Goal: Ask a question: Seek information or help from site administrators or community

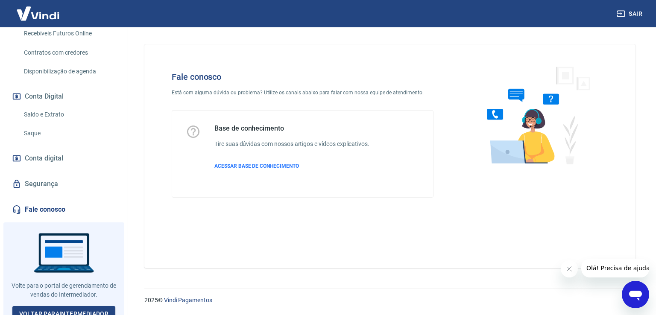
scroll to position [234, 0]
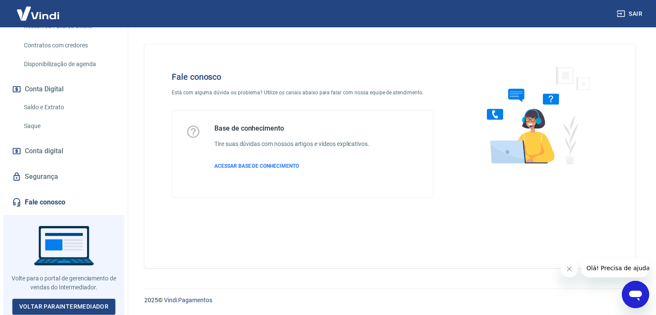
click at [77, 199] on link "Fale conosco" at bounding box center [63, 202] width 107 height 19
click at [71, 208] on link "Fale conosco" at bounding box center [63, 202] width 107 height 19
click at [630, 290] on icon "Abrir janela de mensagens" at bounding box center [635, 294] width 15 height 15
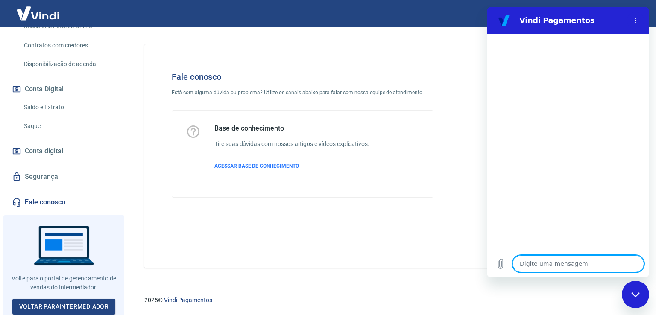
click at [550, 267] on textarea at bounding box center [579, 263] width 132 height 17
type textarea "o"
type textarea "x"
type textarea "ol"
type textarea "x"
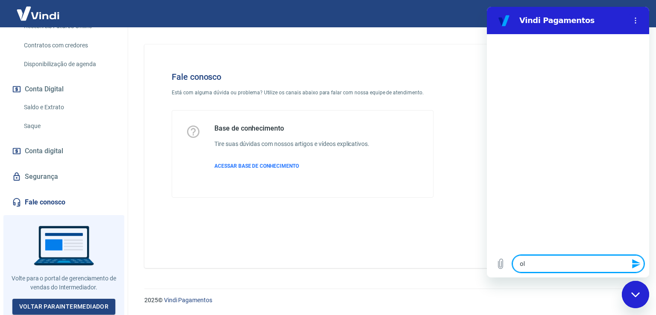
type textarea "olá"
type textarea "x"
type textarea "olá"
type textarea "x"
type textarea "olá b"
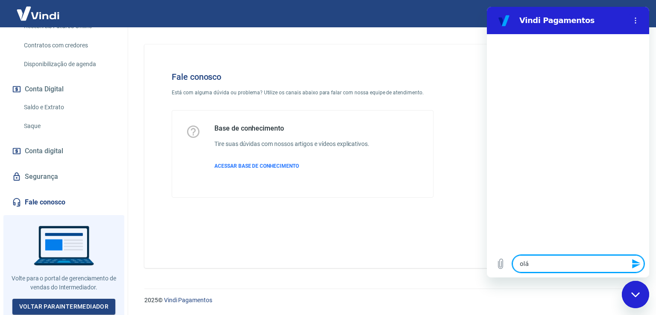
type textarea "x"
type textarea "olá bo"
type textarea "x"
type textarea "olá boa"
type textarea "x"
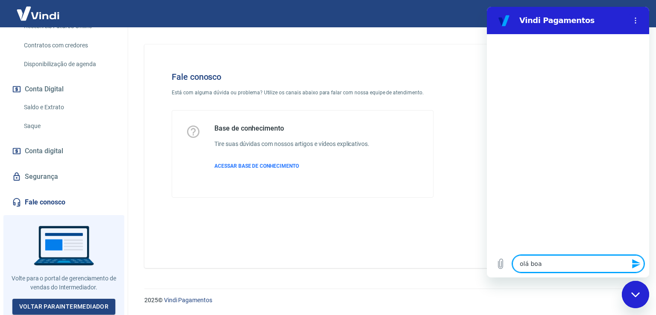
type textarea "olá boa"
type textarea "x"
type textarea "olá boa t"
type textarea "x"
type textarea "olá boa ta"
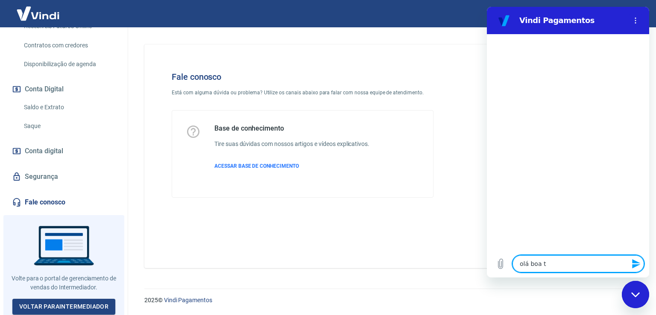
type textarea "x"
type textarea "olá boa tar"
type textarea "x"
type textarea "olá boa tard"
type textarea "x"
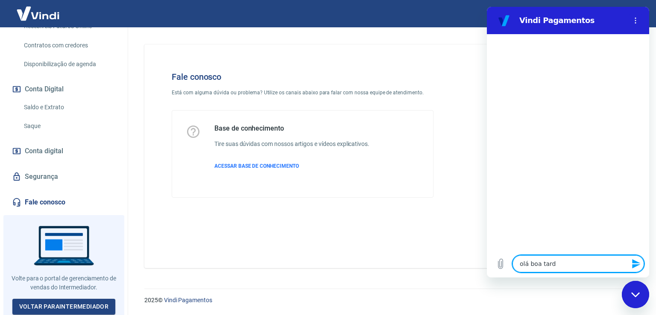
type textarea "olá boa tards"
type textarea "x"
type textarea "olá boa tardse"
type textarea "x"
type textarea "olá boa tardsew"
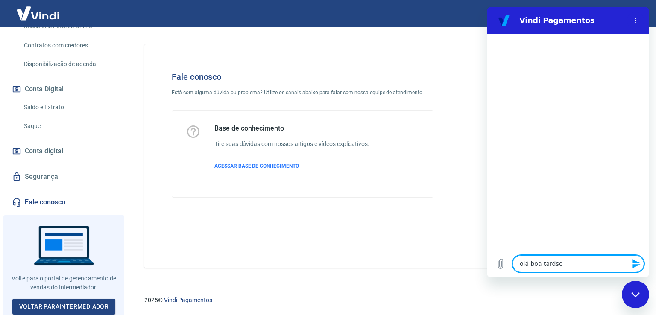
type textarea "x"
type textarea "olá boa tardse"
type textarea "x"
type textarea "olá boa tards"
type textarea "x"
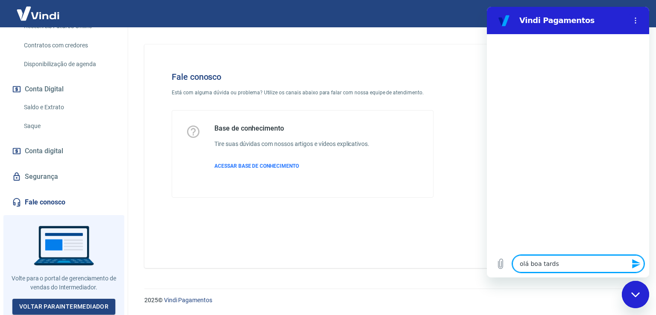
type textarea "olá boa tard"
type textarea "x"
type textarea "olá boa tarde"
type textarea "x"
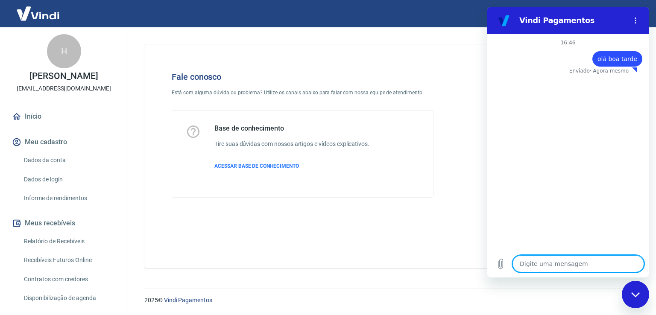
scroll to position [214, 0]
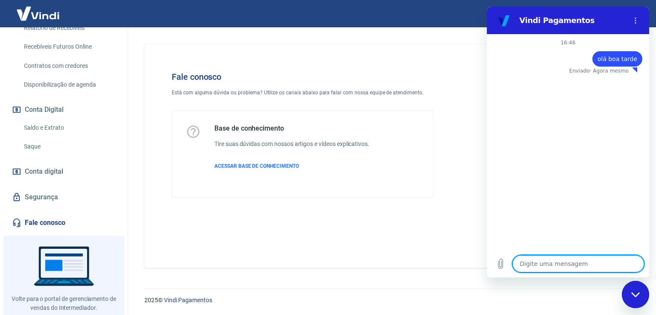
type textarea "x"
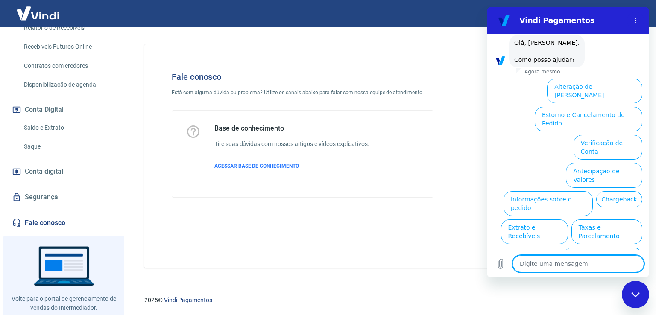
scroll to position [47, 0]
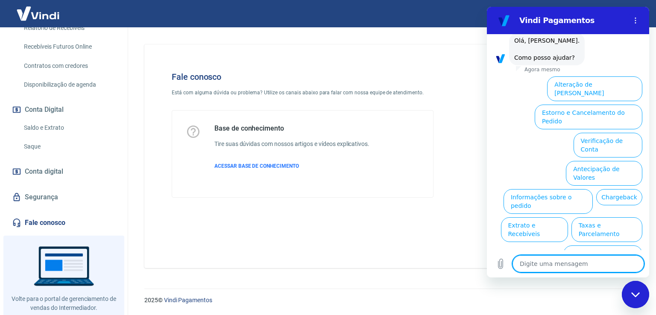
click at [570, 267] on textarea at bounding box center [579, 263] width 132 height 17
type textarea "g"
type textarea "x"
type textarea "go"
type textarea "x"
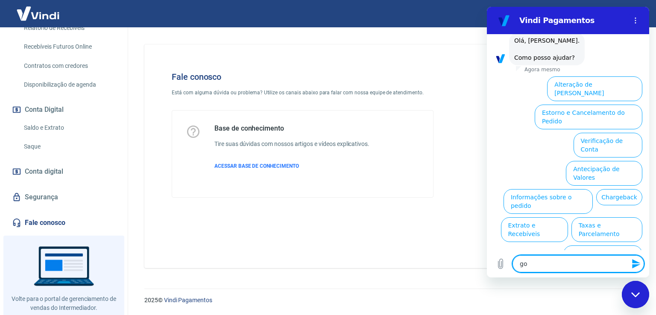
type textarea "gos"
type textarea "x"
type textarea "gost"
type textarea "x"
type textarea "gosta"
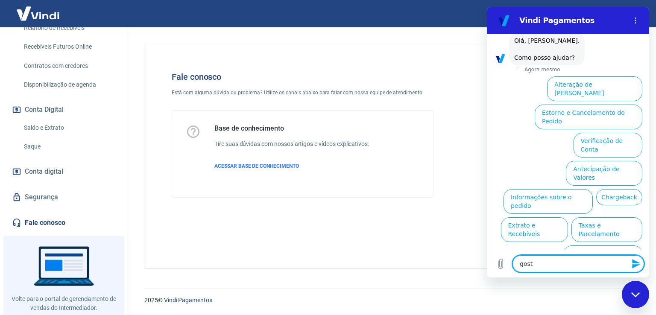
type textarea "x"
type textarea "gostar"
type textarea "x"
type textarea "gostari"
type textarea "x"
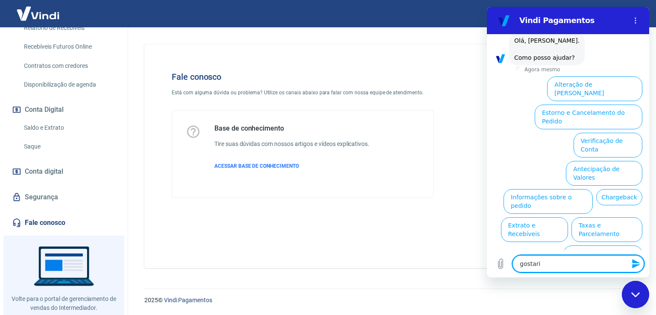
type textarea "gostaria"
type textarea "x"
type textarea "gostaria"
type textarea "x"
type textarea "gostaria d"
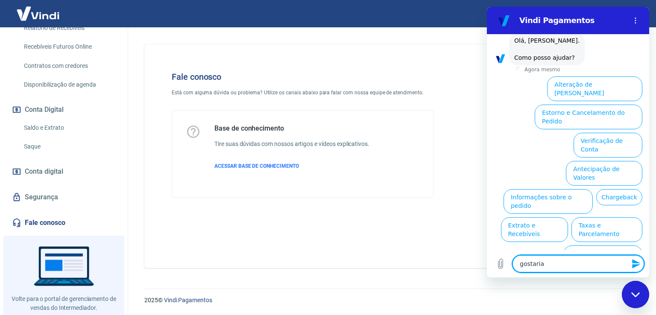
type textarea "x"
type textarea "gostaria de"
type textarea "x"
type textarea "gostaria de"
type textarea "x"
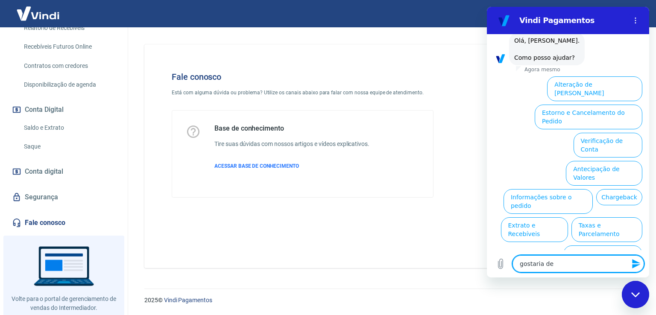
type textarea "gostaria de u"
type textarea "x"
type textarea "gostaria de um"
type textarea "x"
type textarea "gostaria de um"
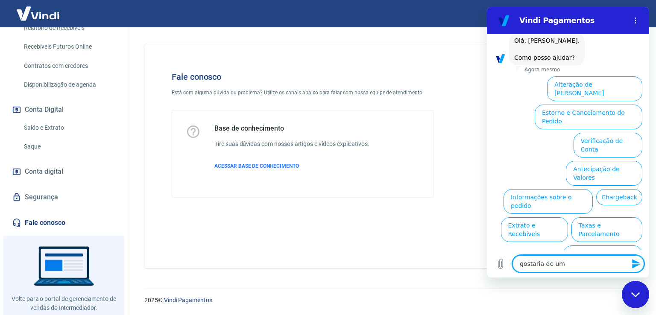
type textarea "x"
type textarea "gostaria de um a"
type textarea "x"
type textarea "gostaria de um at"
type textarea "x"
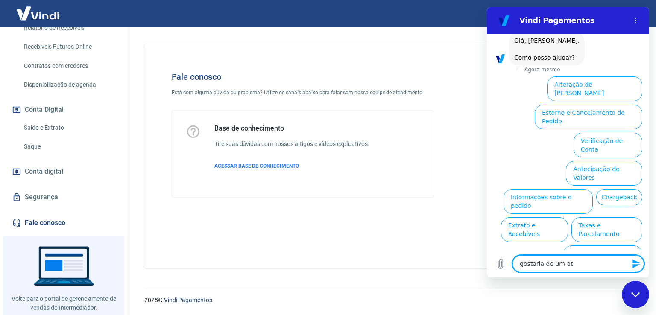
type textarea "gostaria de um ate"
type textarea "x"
type textarea "gostaria de um [GEOGRAPHIC_DATA]"
type textarea "x"
type textarea "gostaria de um atend"
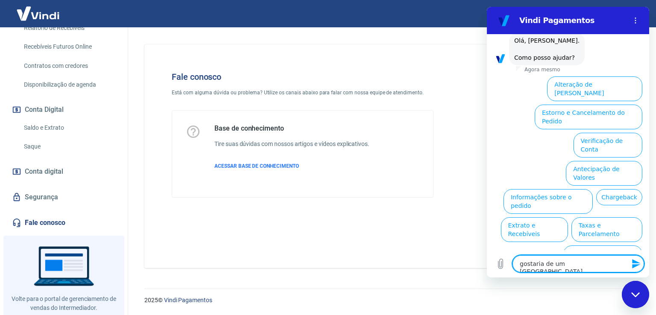
type textarea "x"
type textarea "gostaria de um atendi"
type textarea "x"
type textarea "gostaria de um atendim"
type textarea "x"
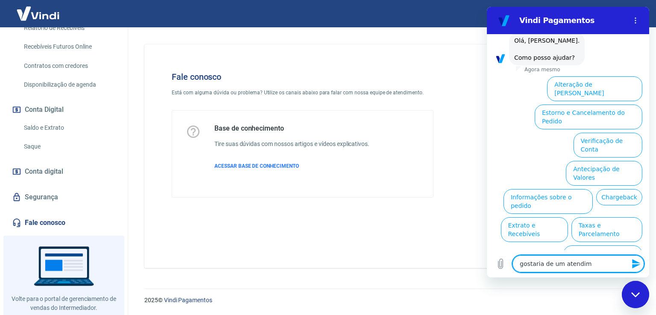
type textarea "gostaria de um atendime"
type textarea "x"
type textarea "gostaria de um atendimen"
type textarea "x"
type textarea "gostaria de um atendimeno"
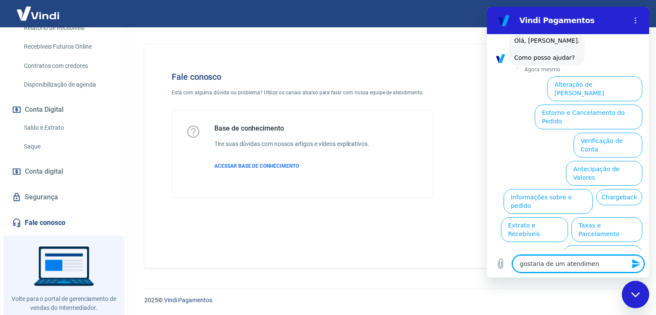
type textarea "x"
type textarea "gostaria de um atendimen"
type textarea "x"
type textarea "gostaria de um atendiment"
type textarea "x"
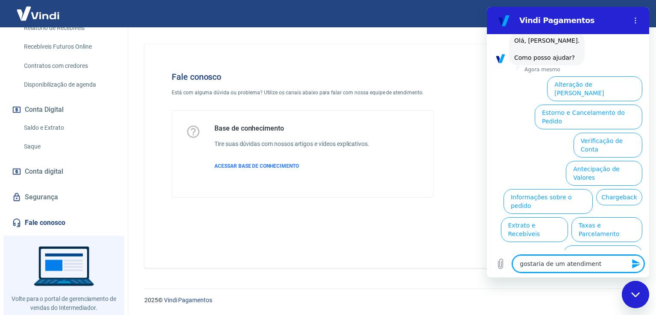
type textarea "gostaria de um atendimento"
type textarea "x"
type textarea "gostaria de um atendimento"
type textarea "x"
type textarea "gostaria de um atendimento h"
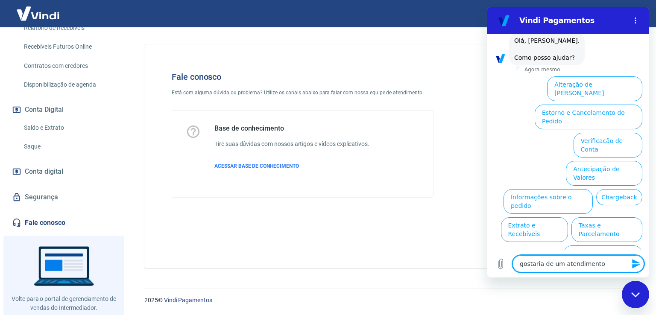
type textarea "x"
type textarea "gostaria de um atendimento hu"
type textarea "x"
type textarea "gostaria de um atendimento hua"
type textarea "x"
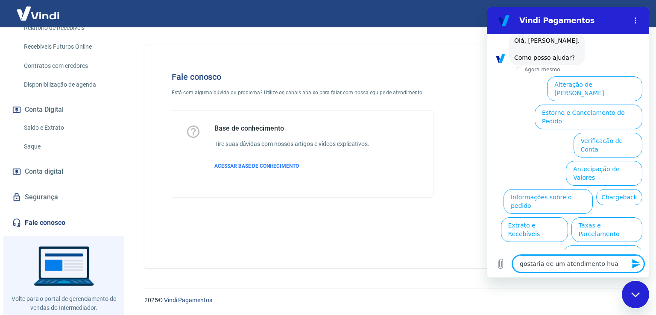
type textarea "gostaria de um atendimento hu"
type textarea "x"
type textarea "gostaria de um atendimento hum"
type textarea "x"
type textarea "gostaria de um atendimento huma"
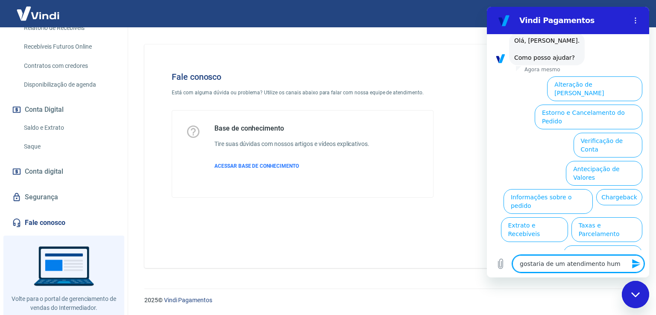
type textarea "x"
type textarea "gostaria de um atendimento human"
type textarea "x"
type textarea "gostaria de um atendimento humani"
type textarea "x"
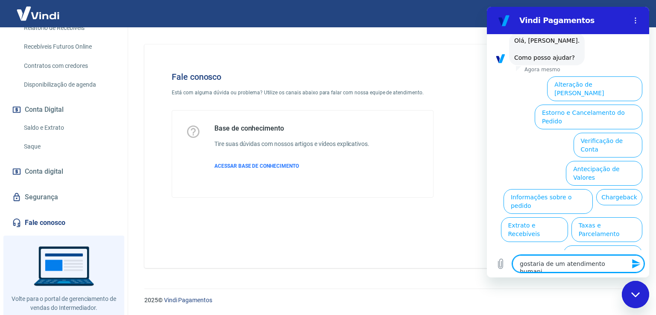
type textarea "gostaria de um atendimento humaniz"
type textarea "x"
type textarea "gostaria de um atendimento humaniza"
type textarea "x"
type textarea "gostaria de um atendimento humanizad"
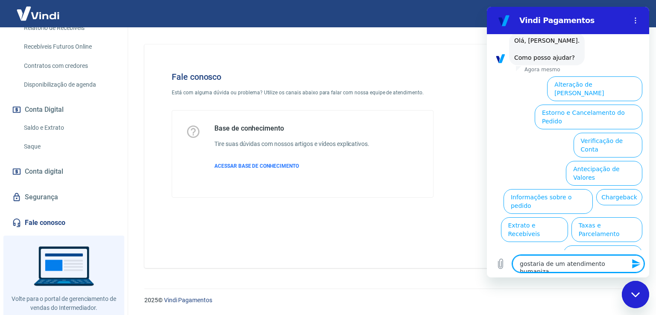
type textarea "x"
type textarea "gostaria de um atendimento humanizado"
type textarea "x"
type textarea "gostaria de um atendimento humanizado"
type textarea "x"
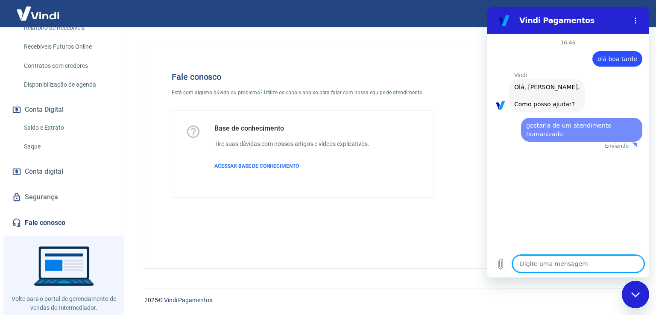
scroll to position [0, 0]
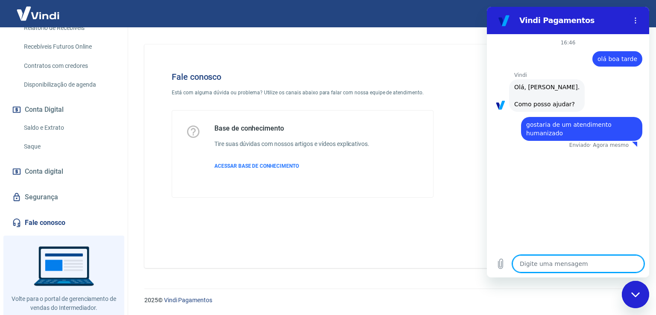
type textarea "x"
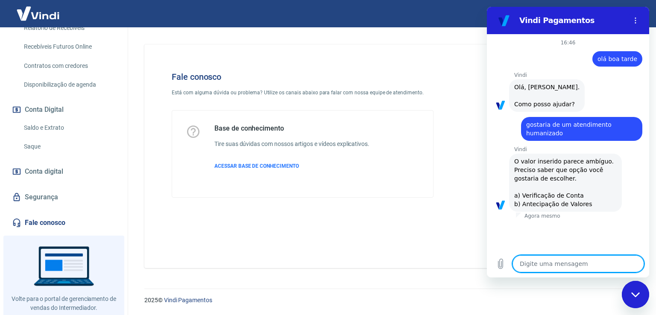
click at [566, 269] on textarea at bounding box center [579, 263] width 132 height 17
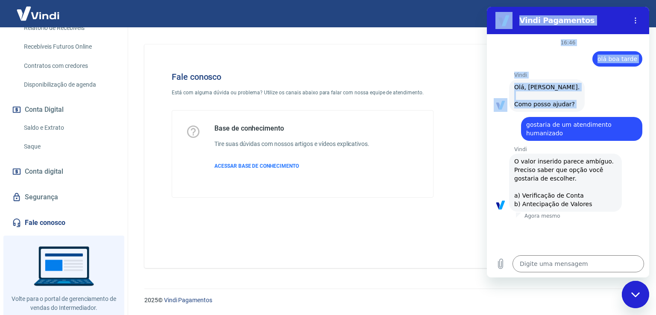
drag, startPoint x: 527, startPoint y: 125, endPoint x: 656, endPoint y: 126, distance: 129.0
click at [649, 126] on html "Vindi Pagamentos 16:46 diz: olá boa tarde Enviado · Agora mesmo [PERSON_NAME] d…" at bounding box center [568, 142] width 162 height 271
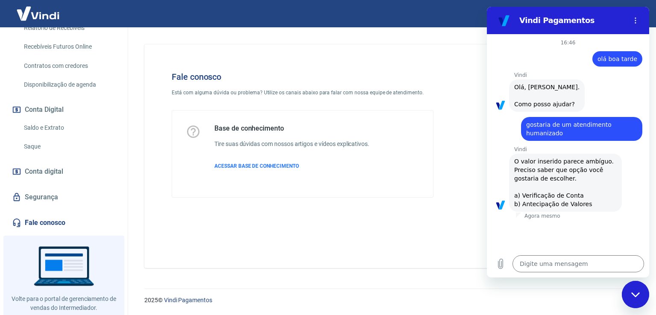
click at [613, 126] on span "gostaria de um atendimento humanizado" at bounding box center [581, 128] width 111 height 17
copy span "gostaria de um atendimento humanizado"
click at [556, 266] on textarea at bounding box center [579, 263] width 132 height 17
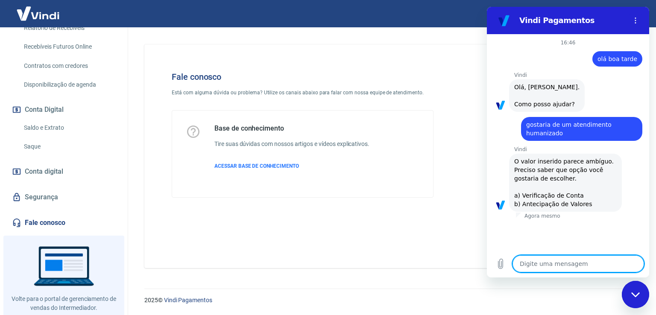
paste textarea "gostaria de um atendimento humanizado"
type textarea "gostaria de um atendimento humanizado"
type textarea "x"
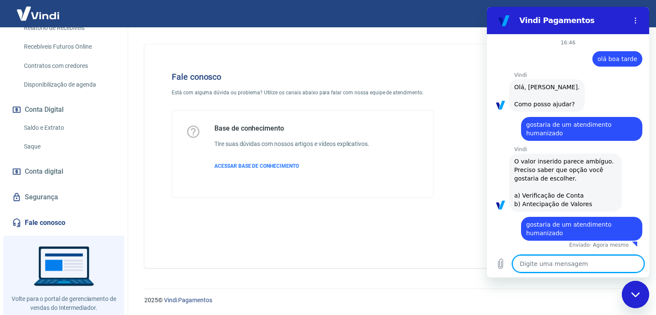
type textarea "x"
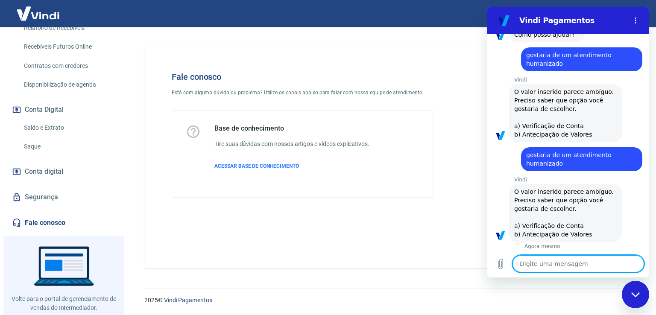
scroll to position [71, 0]
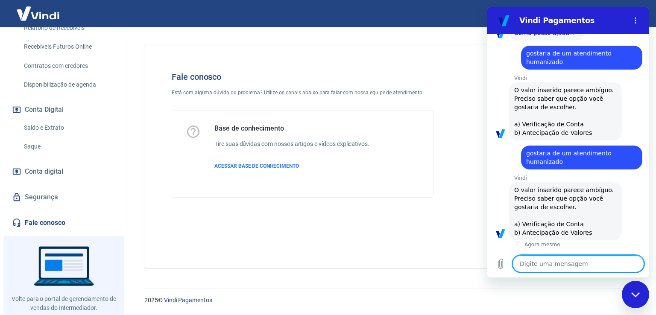
click at [573, 264] on textarea at bounding box center [579, 263] width 132 height 17
type textarea "a"
type textarea "x"
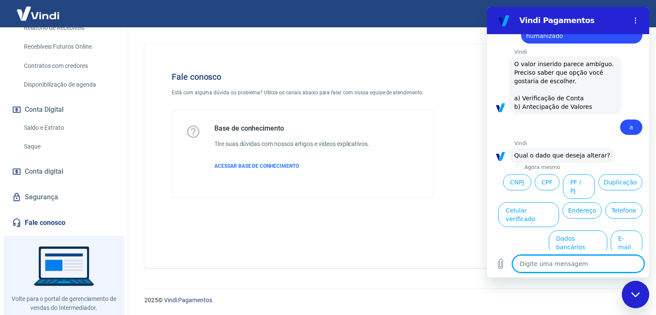
scroll to position [198, 0]
click at [371, 197] on div "Fale conosco Está com alguma dúvida ou problema? Utilize os canais abaixo para …" at bounding box center [302, 134] width 289 height 153
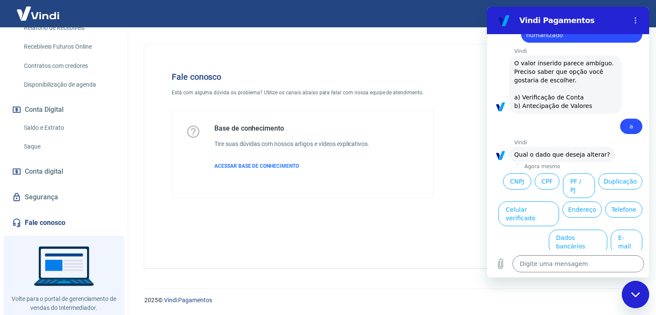
click at [639, 294] on icon "Fechar janela de mensagens" at bounding box center [635, 295] width 9 height 6
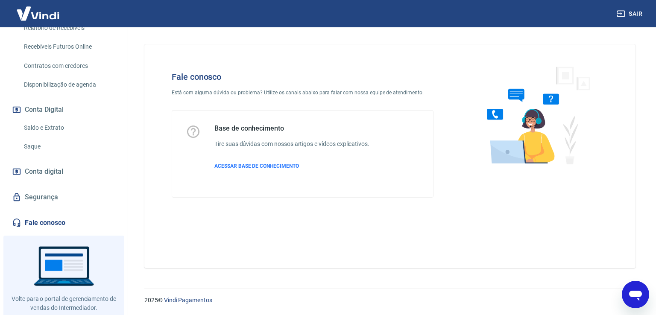
click at [633, 292] on icon "Abrir janela de mensagens" at bounding box center [635, 296] width 13 height 10
type textarea "x"
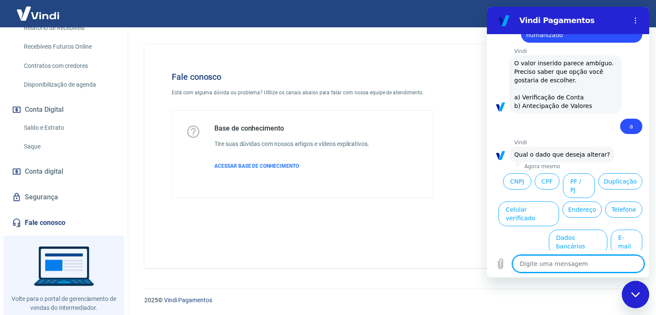
scroll to position [0, 0]
click at [595, 254] on div "Digite uma mensagem x" at bounding box center [568, 263] width 162 height 27
click at [578, 264] on textarea at bounding box center [579, 263] width 132 height 17
type textarea "g"
type textarea "x"
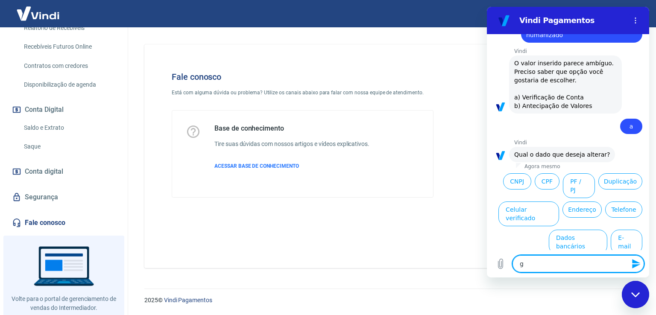
type textarea "go"
type textarea "x"
type textarea "gos"
type textarea "x"
type textarea "gosy"
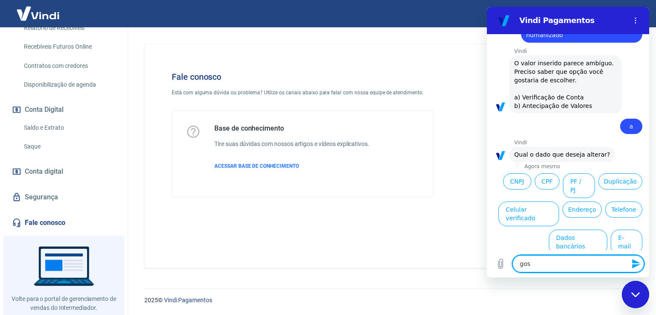
type textarea "x"
type textarea "gosyt"
type textarea "x"
type textarea "gosyta"
type textarea "x"
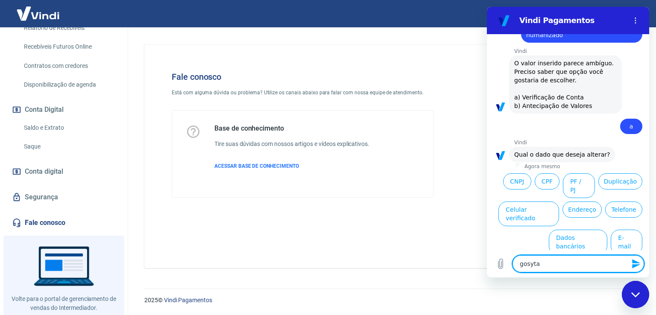
type textarea "gosytar"
type textarea "x"
type textarea "gosyta"
type textarea "x"
type textarea "gosyt"
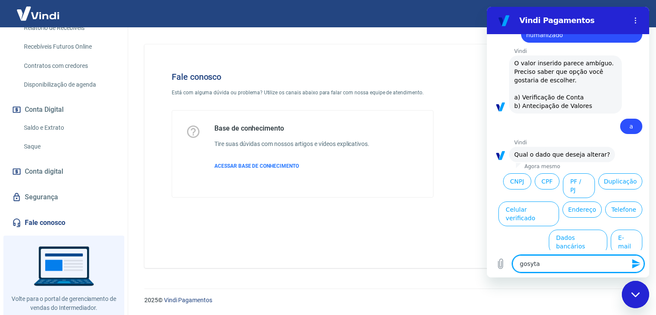
type textarea "x"
type textarea "gosy"
type textarea "x"
type textarea "gos"
type textarea "x"
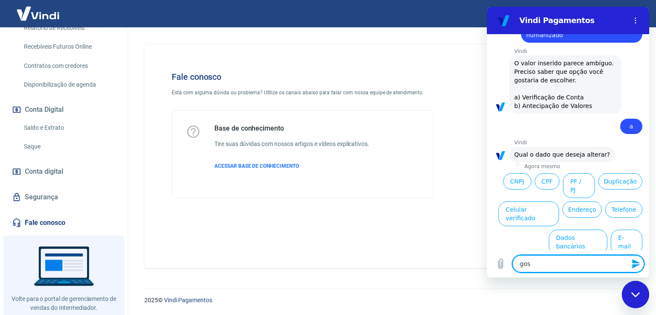
type textarea "go"
type textarea "x"
type textarea "g"
type textarea "x"
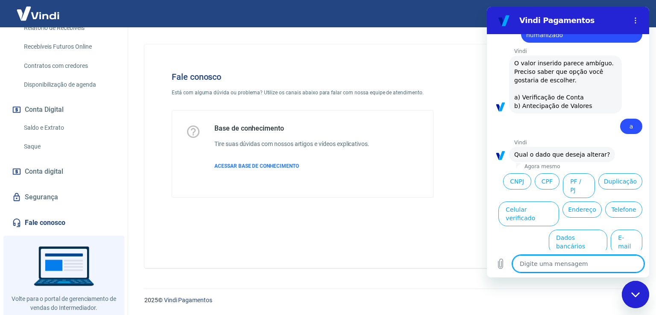
scroll to position [113, 0]
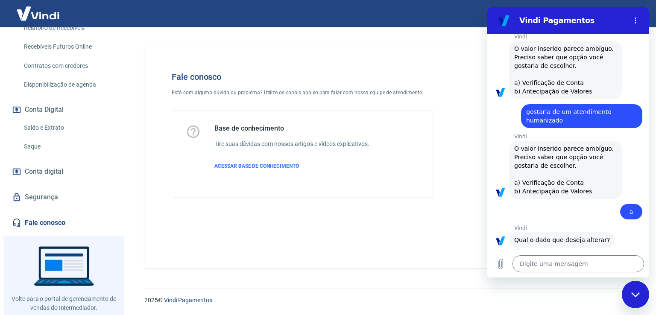
drag, startPoint x: 526, startPoint y: 110, endPoint x: 574, endPoint y: 119, distance: 48.7
click at [574, 119] on span "gostaria de um atendimento humanizado" at bounding box center [581, 116] width 111 height 17
copy span "gostaria de um atendimento humanizado"
click at [555, 270] on textarea at bounding box center [579, 263] width 132 height 17
paste textarea "gostaria de um atendimento humanizado"
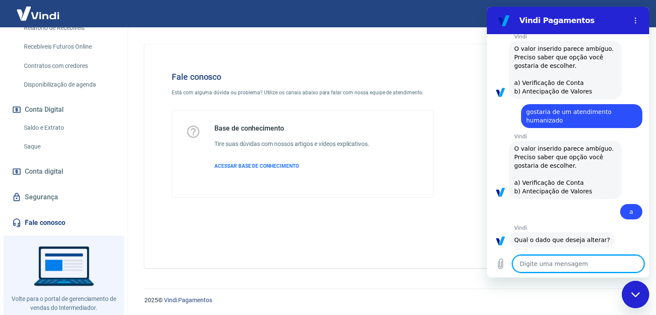
type textarea "gostaria de um atendimento humanizado"
type textarea "x"
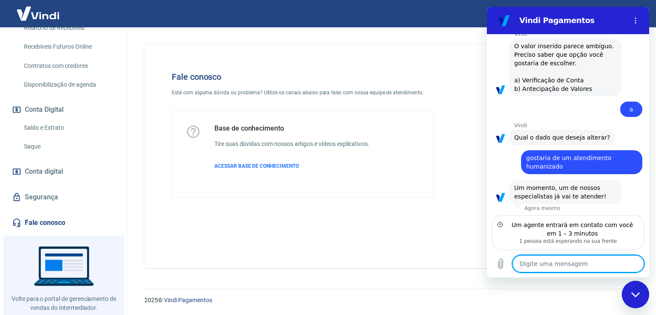
scroll to position [217, 0]
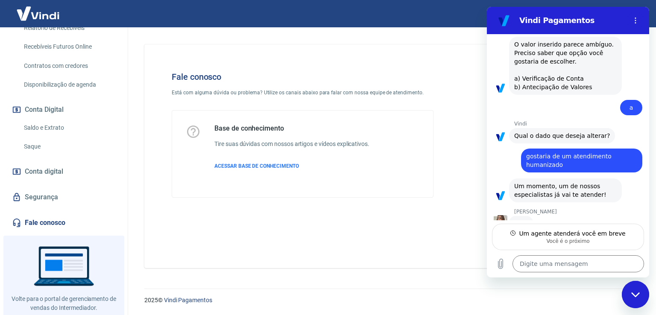
type textarea "x"
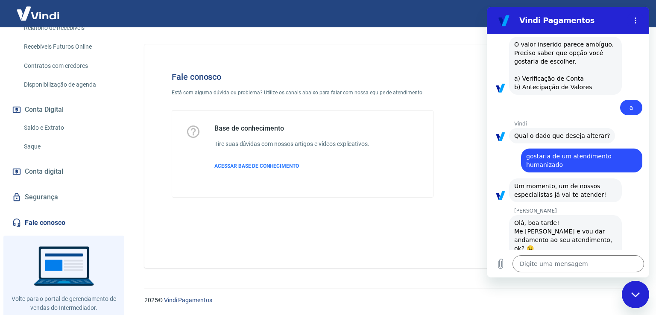
scroll to position [250, 0]
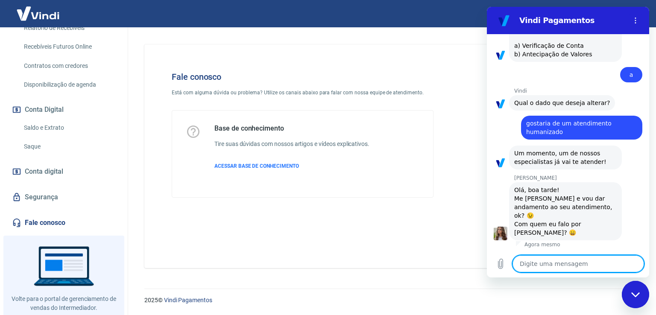
click at [566, 265] on textarea at bounding box center [579, 263] width 132 height 17
paste textarea "storno de uma venda para CNPJ, na Tray, precisa ser para a conta PJ ou pode ser…"
type textarea "storno de uma venda para CNPJ, na Tray, precisa ser para a conta PJ ou pode ser…"
type textarea "x"
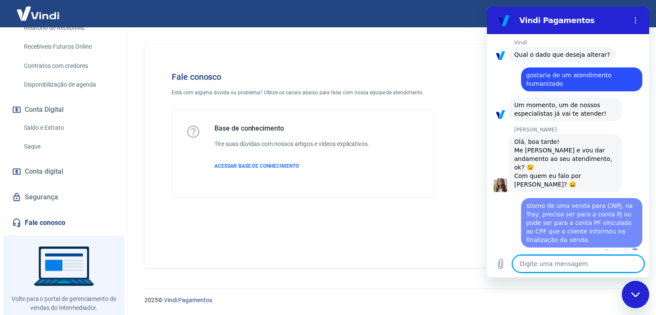
type textarea "x"
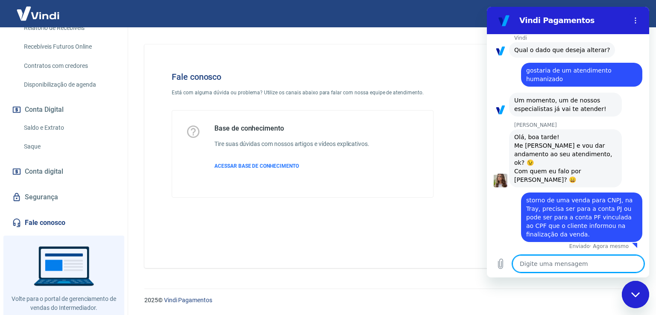
scroll to position [305, 0]
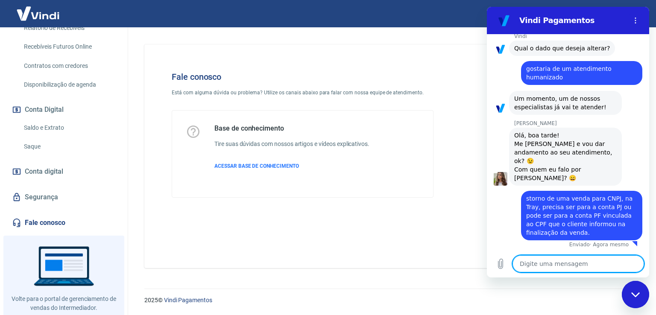
click at [572, 260] on textarea at bounding box center [579, 263] width 132 height 17
click at [540, 262] on textarea at bounding box center [579, 263] width 132 height 17
paste textarea "estorno"
type textarea "estorno"
type textarea "x"
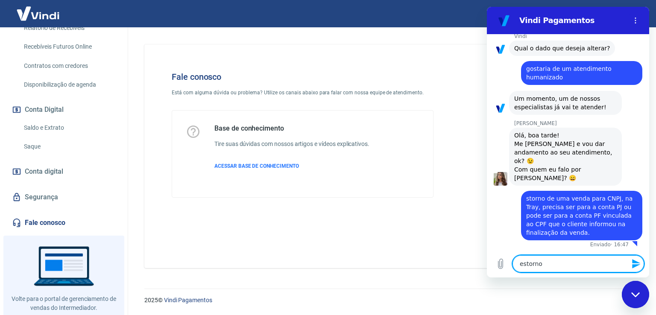
type textarea "estorno*"
type textarea "x"
type textarea "estorno**"
type textarea "x"
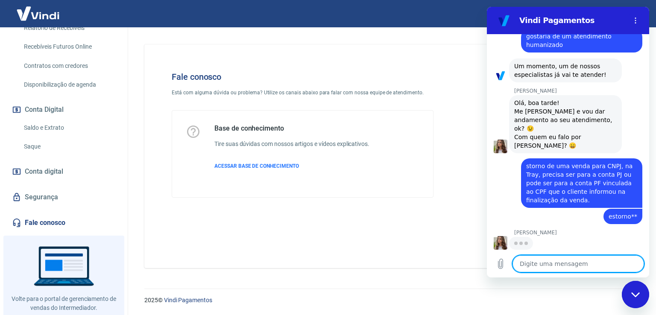
scroll to position [337, 0]
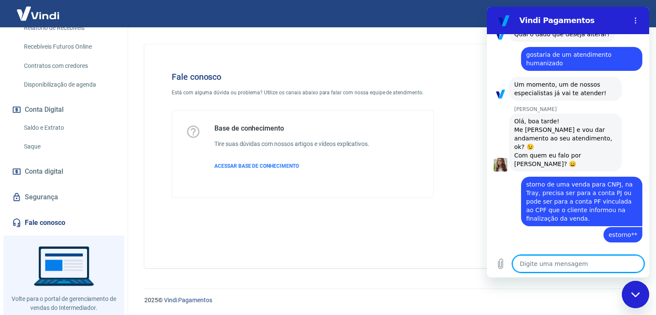
type textarea "x"
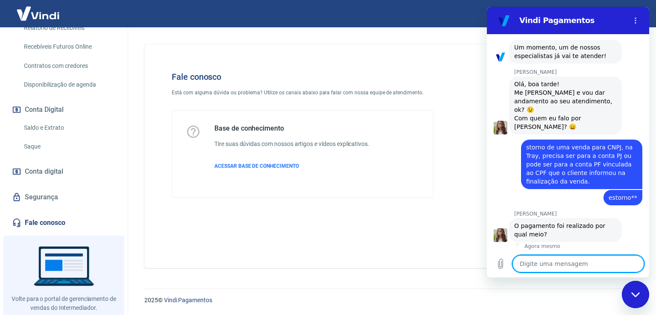
scroll to position [358, 0]
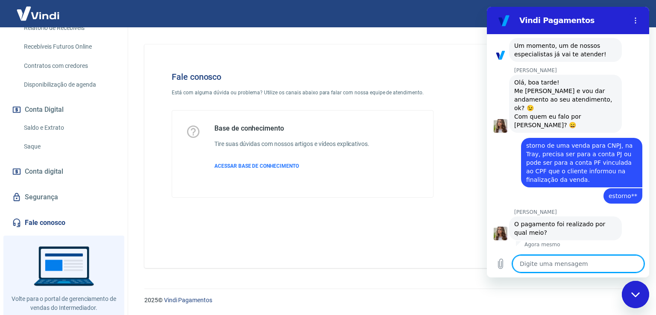
click at [569, 267] on textarea at bounding box center [579, 263] width 132 height 17
type textarea "f"
type textarea "x"
type textarea "fo"
type textarea "x"
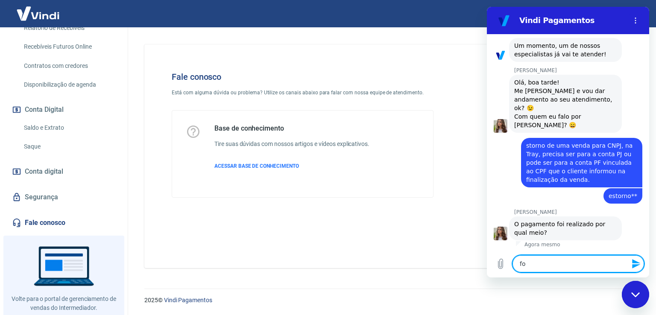
type textarea "foi"
type textarea "x"
type textarea "foi"
type textarea "x"
type textarea "foi b"
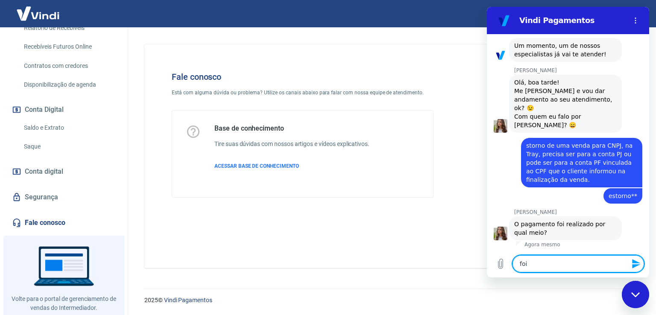
type textarea "x"
type textarea "foi bo"
type textarea "x"
type textarea "foi bol"
type textarea "x"
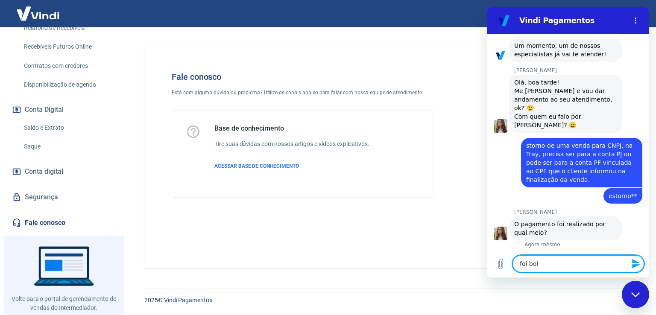
type textarea "foi bole"
type textarea "x"
type textarea "foi boler"
type textarea "x"
type textarea "foi bolert"
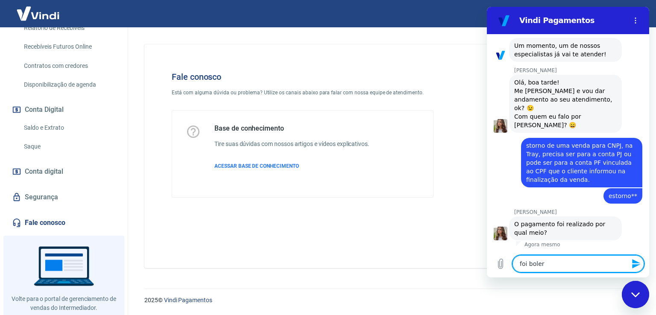
type textarea "x"
type textarea "foi bolerto"
type textarea "x"
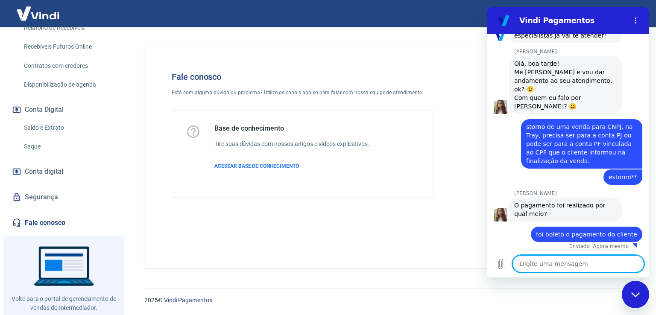
scroll to position [378, 0]
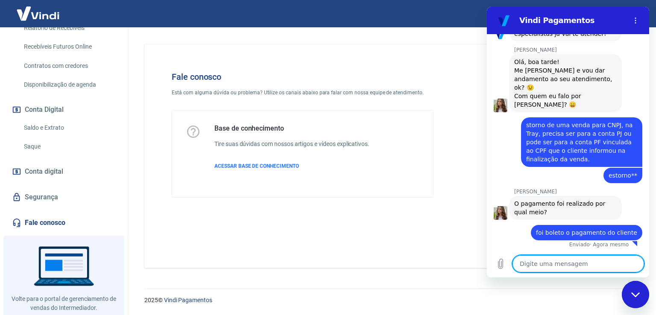
click at [569, 263] on textarea at bounding box center [579, 263] width 132 height 17
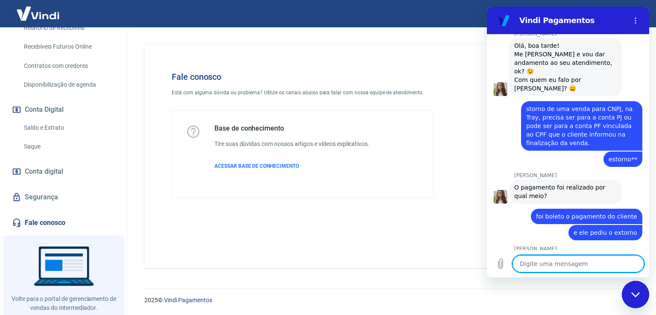
scroll to position [422, 0]
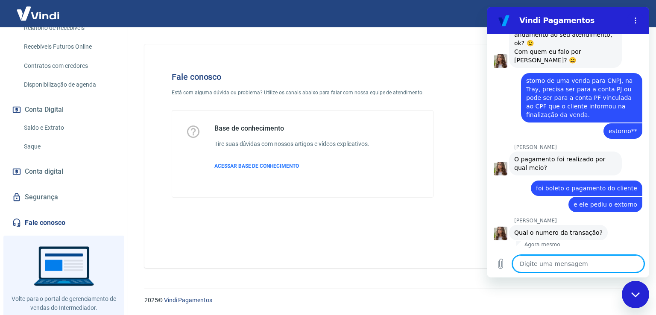
paste textarea "Pedido número 20704"
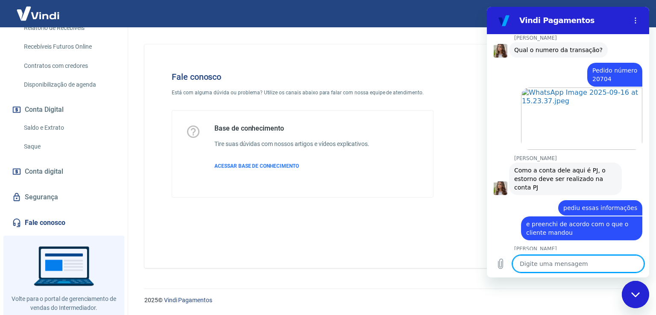
scroll to position [676, 0]
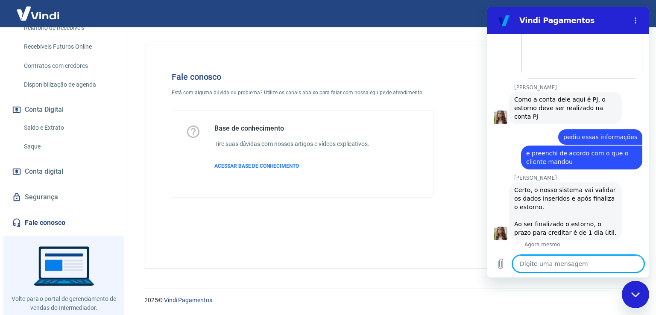
click at [577, 270] on textarea at bounding box center [579, 263] width 132 height 17
click at [566, 269] on textarea at bounding box center [579, 263] width 132 height 17
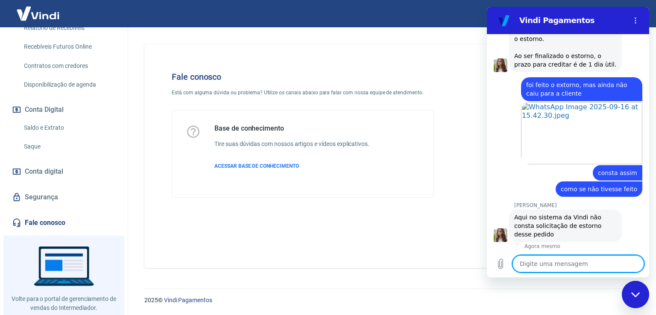
scroll to position [846, 0]
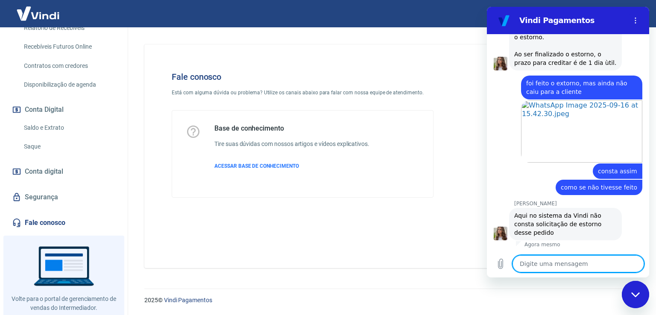
click at [564, 264] on textarea at bounding box center [579, 263] width 132 height 17
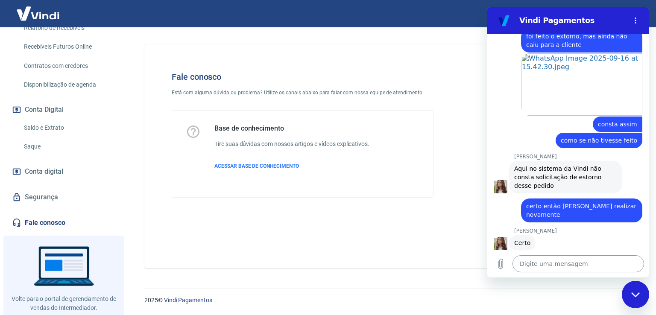
scroll to position [895, 0]
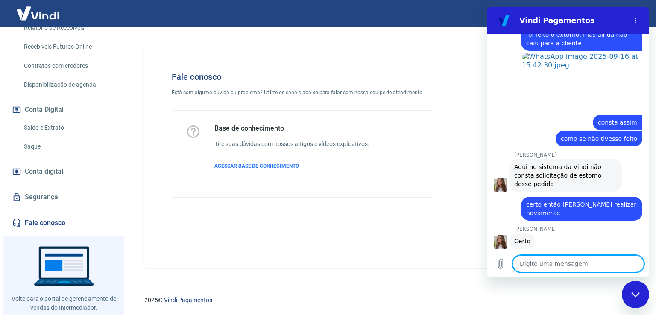
click at [554, 269] on textarea at bounding box center [579, 263] width 132 height 17
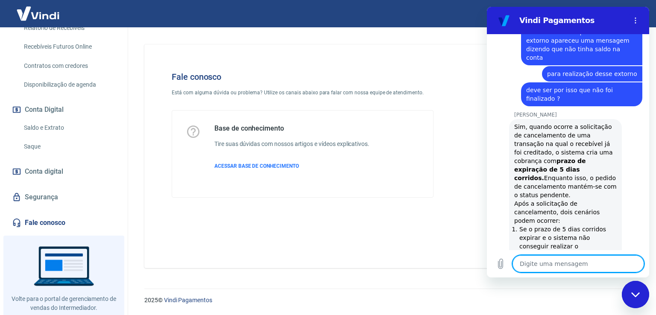
scroll to position [1295, 0]
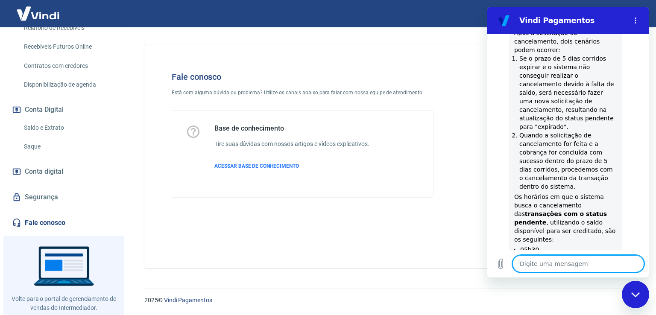
click at [578, 266] on textarea at bounding box center [579, 263] width 132 height 17
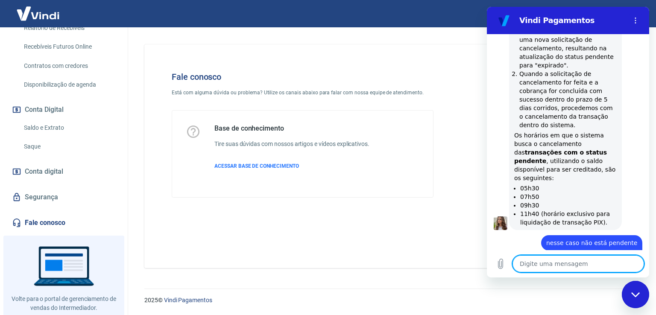
scroll to position [1410, 0]
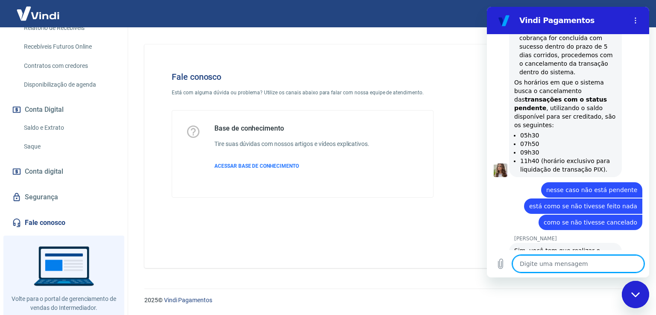
click at [583, 259] on textarea at bounding box center [579, 263] width 132 height 17
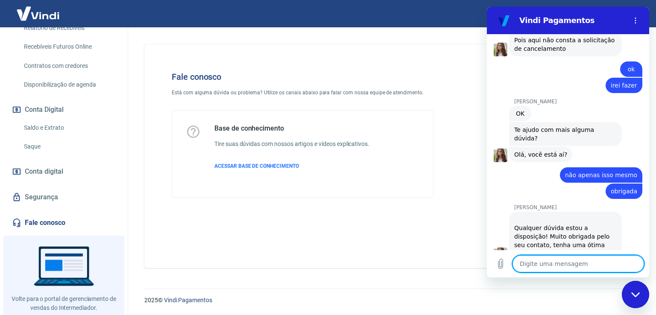
scroll to position [1645, 0]
